Goal: Task Accomplishment & Management: Manage account settings

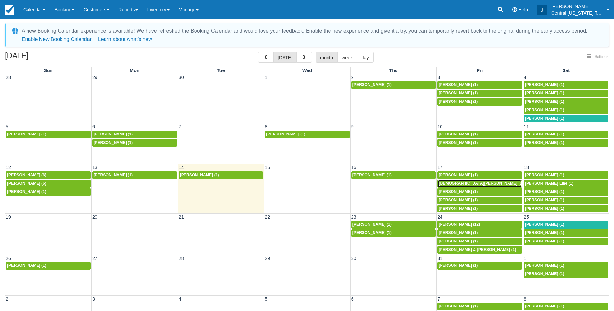
click at [458, 184] on span "[DEMOGRAPHIC_DATA][PERSON_NAME] (1)" at bounding box center [480, 183] width 84 height 5
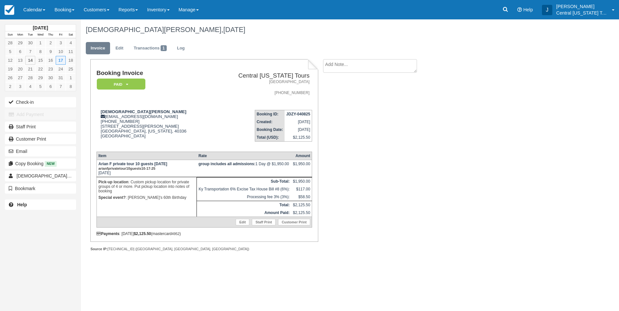
click at [366, 135] on div "Booking Invoice Paid   Pending Reserved Deposit Waiting Cancelled Central Kentu…" at bounding box center [259, 162] width 356 height 206
click at [11, 11] on img at bounding box center [10, 10] width 10 height 10
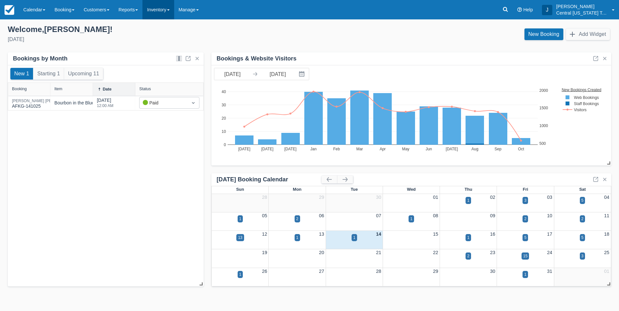
click at [158, 10] on link "Inventory" at bounding box center [157, 9] width 31 height 19
click at [171, 83] on link "Gift Certificates" at bounding box center [168, 82] width 51 height 14
